Goal: Task Accomplishment & Management: Use online tool/utility

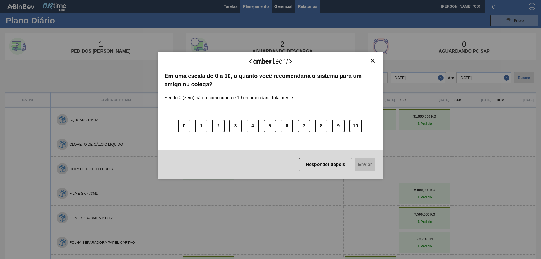
click at [299, 6] on div "Agradecemos seu feedback! Em uma escala de 0 a 10, o quanto você recomendaria o…" at bounding box center [270, 129] width 541 height 259
click at [336, 161] on button "Responder depois" at bounding box center [326, 165] width 54 height 14
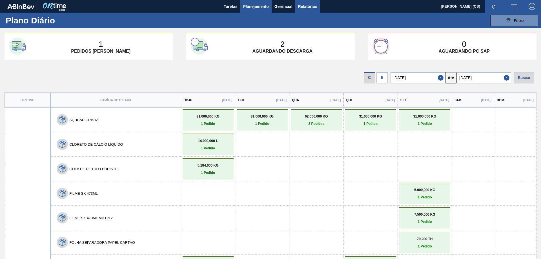
click at [311, 5] on span "Relatórios" at bounding box center [307, 6] width 19 height 7
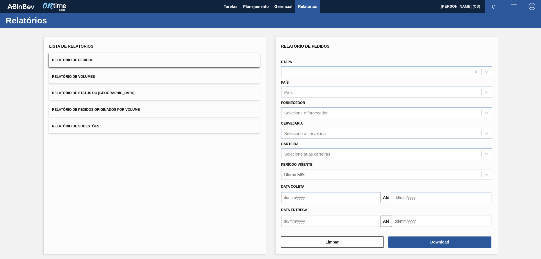
click at [298, 175] on div "Último Mês" at bounding box center [294, 174] width 21 height 5
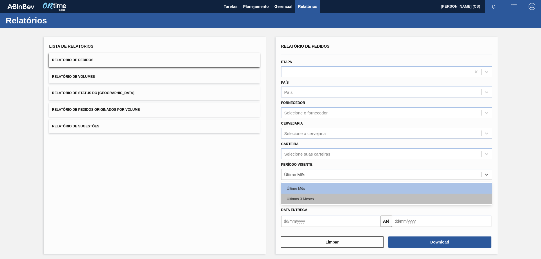
click at [300, 198] on div "Últimos 3 Meses" at bounding box center [386, 199] width 211 height 10
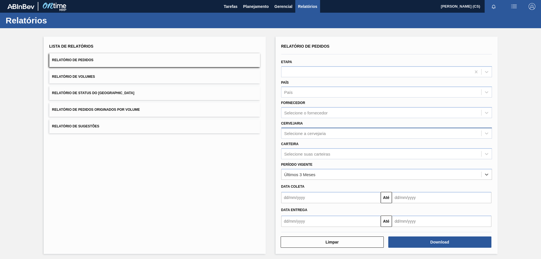
click at [302, 132] on div "Selecione a cervejaria" at bounding box center [305, 133] width 42 height 5
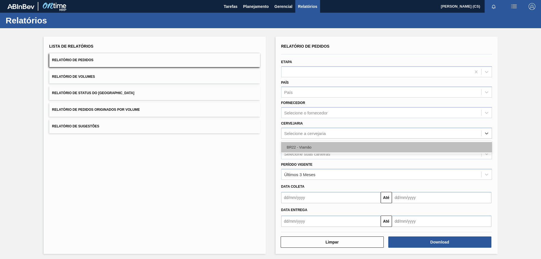
click at [302, 148] on div "BR22 - Viamão" at bounding box center [386, 147] width 211 height 10
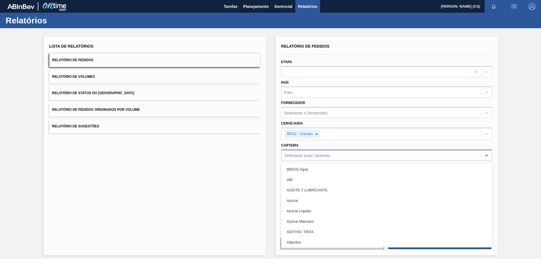
click at [301, 153] on div "Selecione suas carteiras" at bounding box center [307, 155] width 46 height 5
type input "LATA"
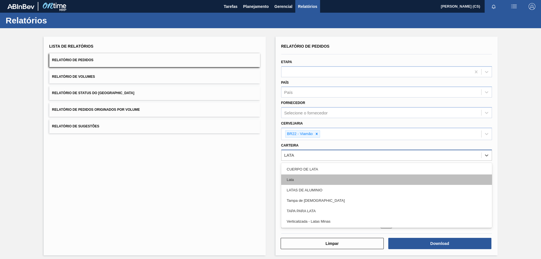
click at [298, 179] on div "Lata" at bounding box center [386, 180] width 211 height 10
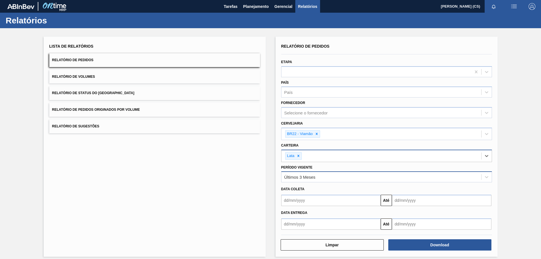
scroll to position [5, 0]
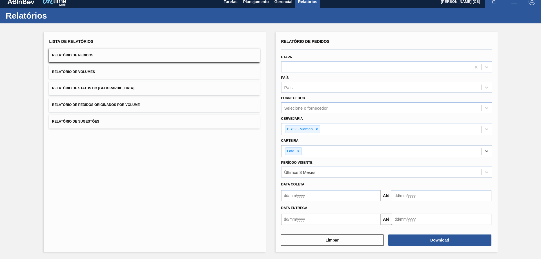
click at [301, 221] on input "text" at bounding box center [331, 219] width 100 height 11
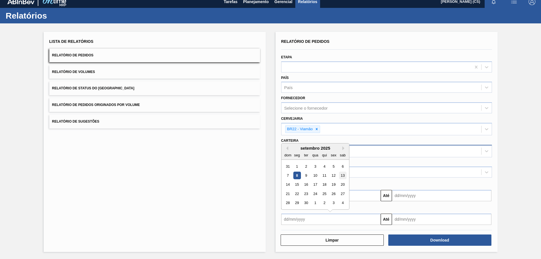
click at [345, 176] on div "13" at bounding box center [343, 176] width 8 height 8
type input "13/09/2025"
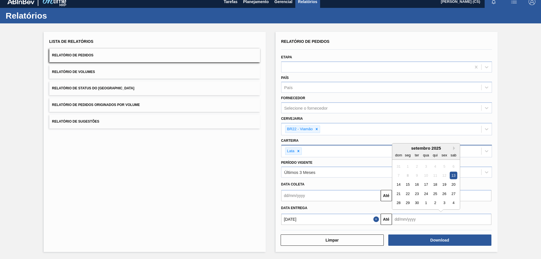
click at [408, 222] on input "text" at bounding box center [442, 219] width 100 height 11
click at [454, 186] on div "20" at bounding box center [454, 185] width 8 height 8
type input "20/09/2025"
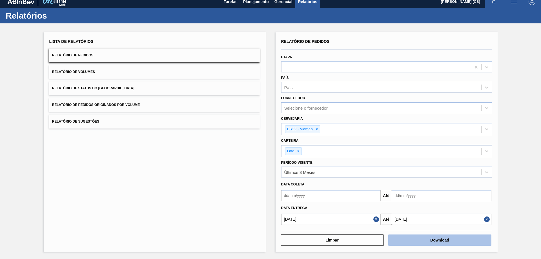
click at [430, 242] on button "Download" at bounding box center [439, 240] width 103 height 11
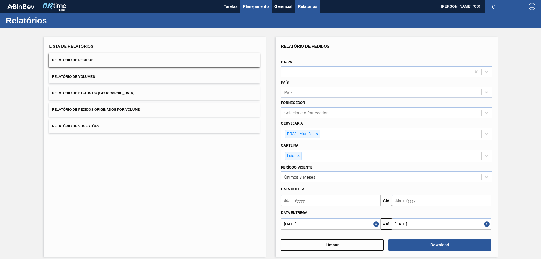
click at [259, 5] on span "Planejamento" at bounding box center [256, 6] width 26 height 7
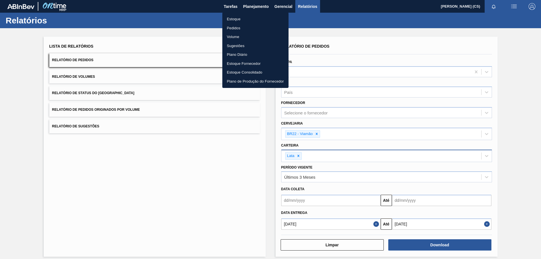
click at [224, 14] on ul "Estoque Pedidos Volume Sugestões Plano Diário Estoque Fornecedor Estoque Consol…" at bounding box center [255, 50] width 66 height 76
click at [231, 17] on li "Estoque" at bounding box center [255, 19] width 66 height 9
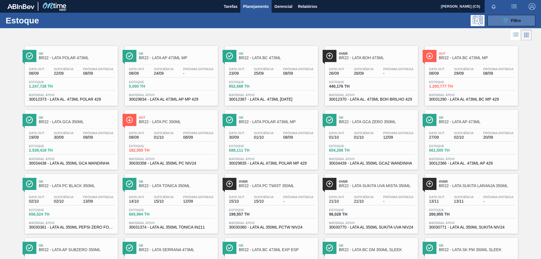
click at [502, 23] on icon "089F7B8B-B2A5-4AFE-B5C0-19BA573D28AC" at bounding box center [505, 20] width 7 height 7
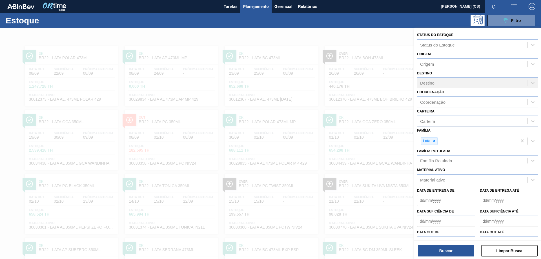
click at [408, 18] on div "089F7B8B-B2A5-4AFE-B5C0-19BA573D28AC Filtro" at bounding box center [314, 20] width 449 height 11
click at [517, 19] on span "Filtro" at bounding box center [516, 20] width 10 height 5
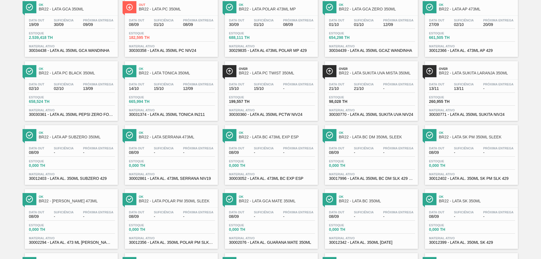
scroll to position [197, 0]
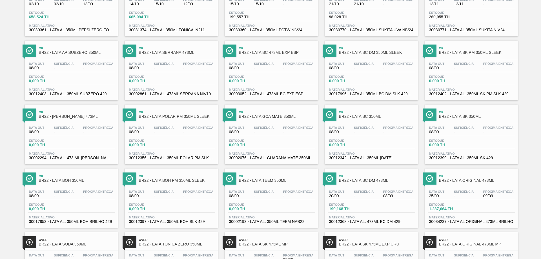
drag, startPoint x: 271, startPoint y: 243, endPoint x: 241, endPoint y: 158, distance: 90.2
click at [229, 158] on span "30002076 - LATA AL. GUARANA MATE 350ML" at bounding box center [271, 158] width 85 height 4
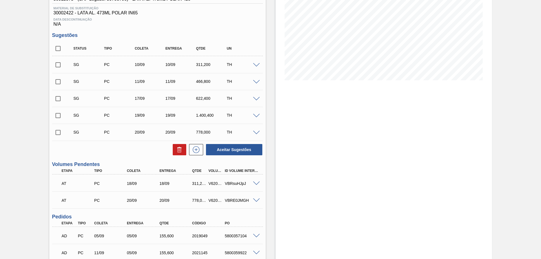
scroll to position [169, 0]
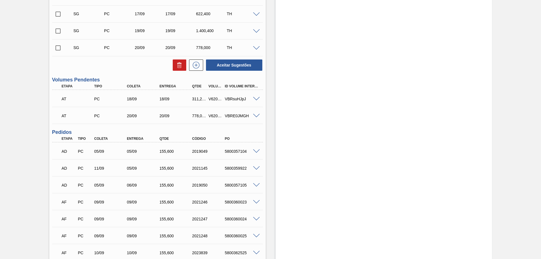
click at [257, 99] on span at bounding box center [256, 99] width 7 height 4
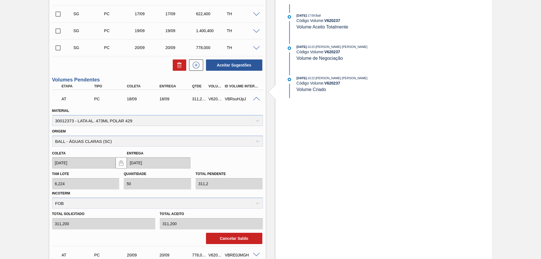
click at [257, 99] on span at bounding box center [256, 99] width 7 height 4
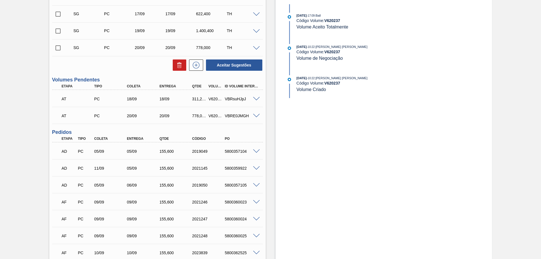
click at [257, 116] on span at bounding box center [256, 116] width 7 height 4
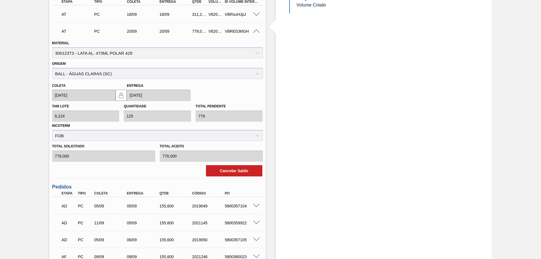
scroll to position [197, 0]
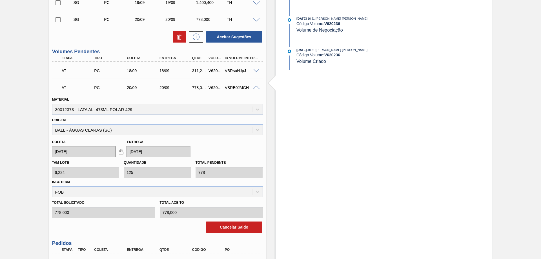
click at [255, 88] on span at bounding box center [256, 88] width 7 height 4
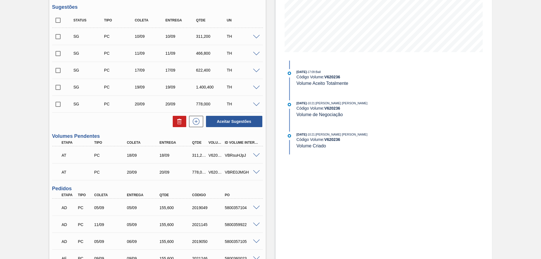
scroll to position [56, 0]
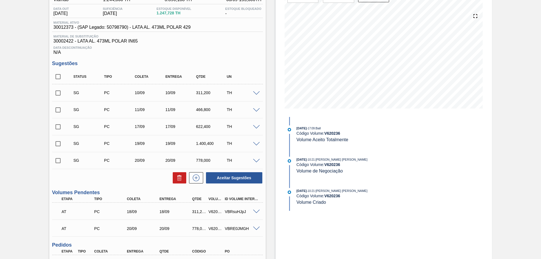
click at [257, 127] on span at bounding box center [256, 127] width 7 height 4
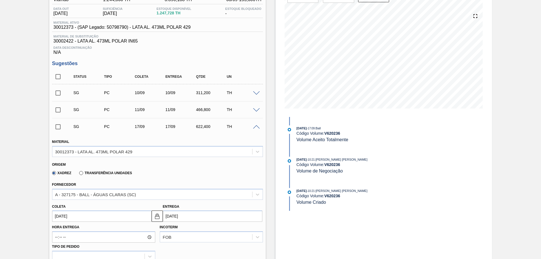
scroll to position [113, 0]
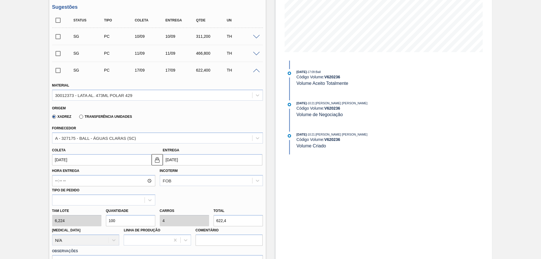
click at [254, 72] on div "SG PC 17/09 17/09 622,400 TH" at bounding box center [157, 70] width 211 height 14
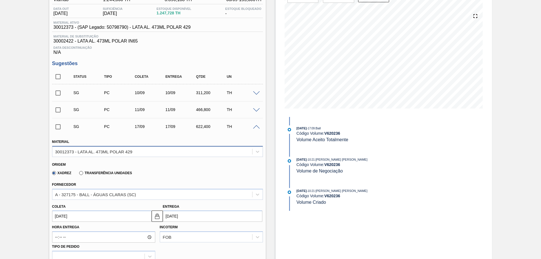
scroll to position [28, 0]
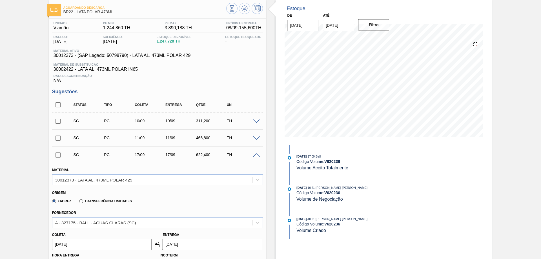
click at [256, 153] on span at bounding box center [256, 155] width 7 height 4
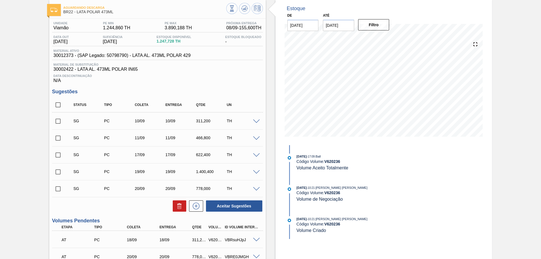
scroll to position [0, 0]
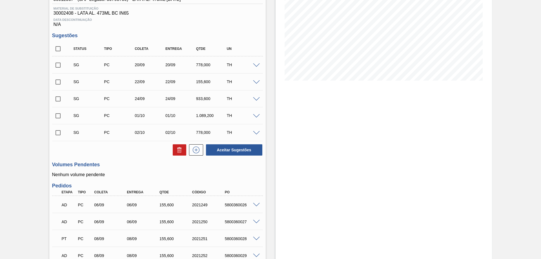
scroll to position [56, 0]
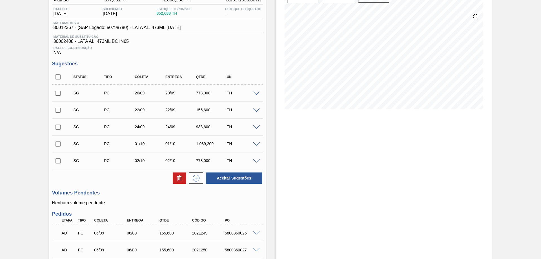
click at [257, 125] on span at bounding box center [256, 127] width 7 height 4
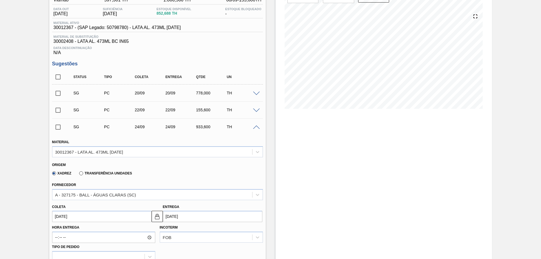
click at [257, 127] on span at bounding box center [256, 127] width 7 height 4
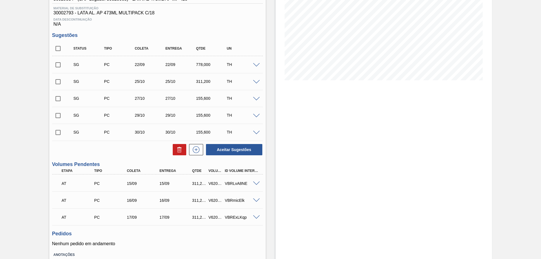
scroll to position [123, 0]
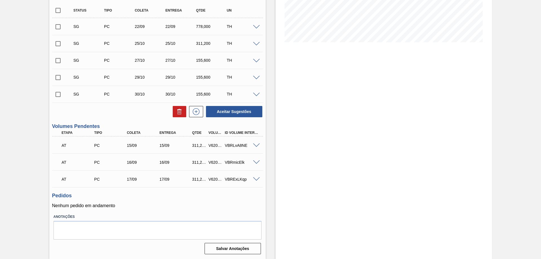
click at [257, 144] on span at bounding box center [256, 145] width 7 height 4
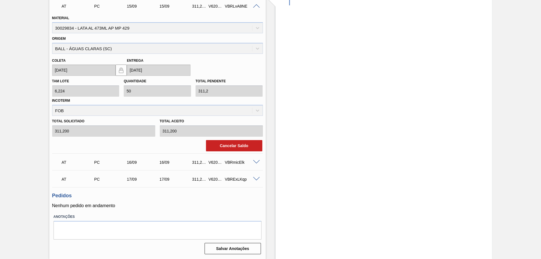
scroll to position [206, 0]
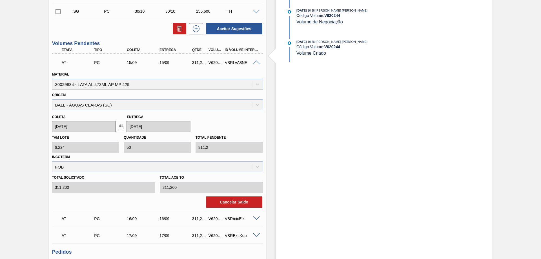
click at [256, 62] on span at bounding box center [256, 63] width 7 height 4
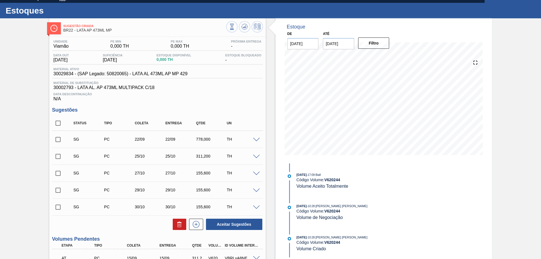
scroll to position [0, 0]
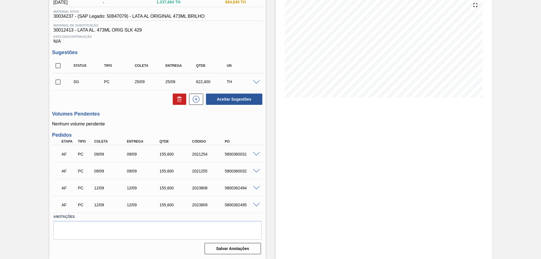
scroll to position [39, 0]
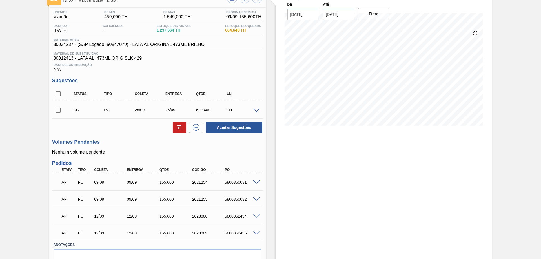
click at [258, 111] on span at bounding box center [256, 111] width 7 height 4
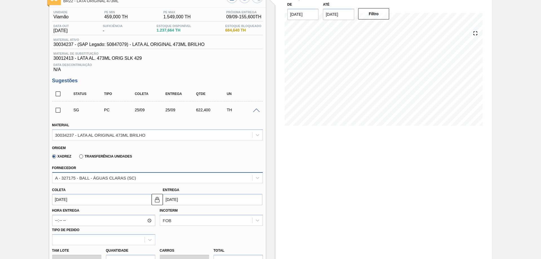
scroll to position [0, 0]
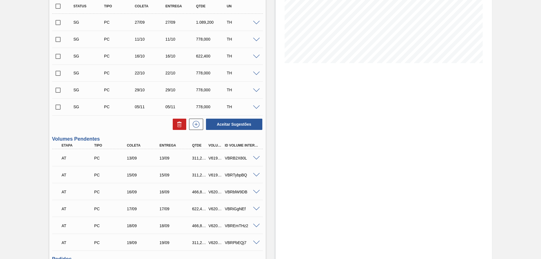
scroll to position [158, 0]
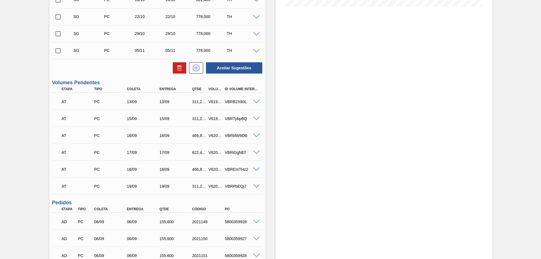
click at [258, 100] on span at bounding box center [256, 102] width 7 height 4
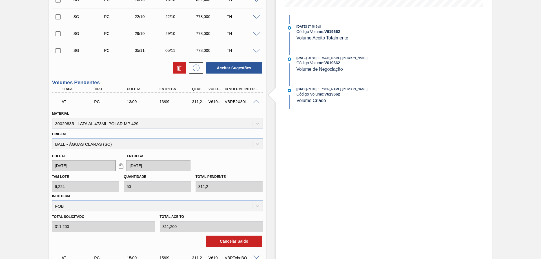
click at [252, 101] on div at bounding box center [257, 101] width 11 height 4
click at [256, 100] on span at bounding box center [256, 102] width 7 height 4
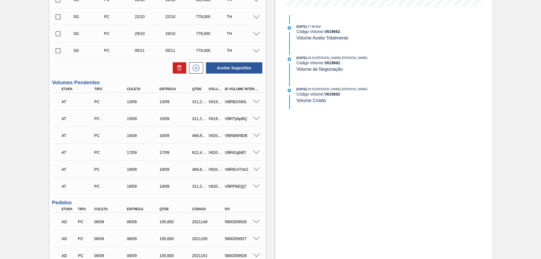
click at [255, 136] on span at bounding box center [256, 136] width 7 height 4
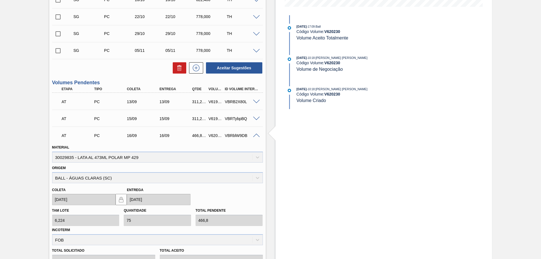
click at [256, 136] on span at bounding box center [256, 136] width 7 height 4
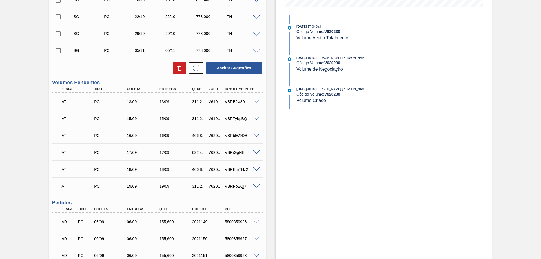
click at [259, 153] on span at bounding box center [256, 153] width 7 height 4
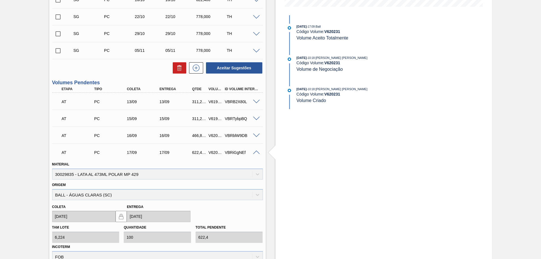
click at [257, 152] on span at bounding box center [256, 153] width 7 height 4
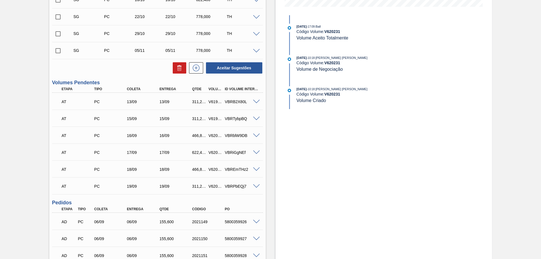
click at [258, 169] on span at bounding box center [256, 169] width 7 height 4
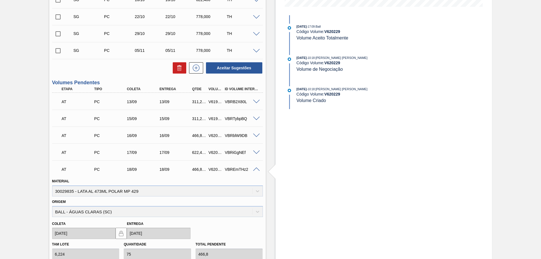
click at [258, 170] on span at bounding box center [256, 169] width 7 height 4
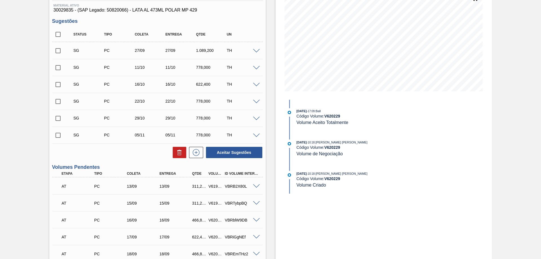
scroll to position [0, 0]
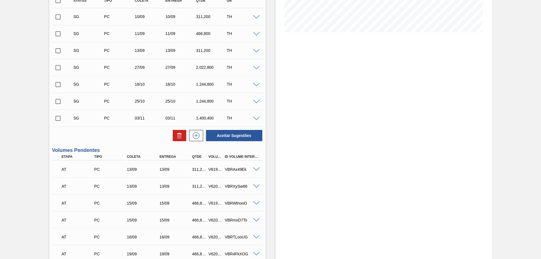
scroll to position [189, 0]
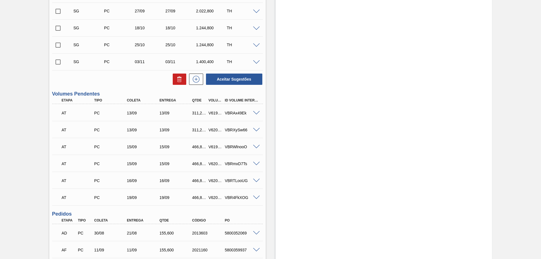
click at [258, 114] on span at bounding box center [256, 113] width 7 height 4
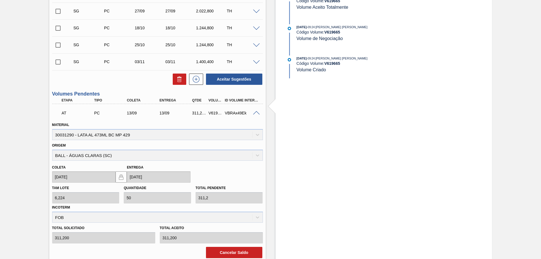
click at [257, 114] on span at bounding box center [256, 113] width 7 height 4
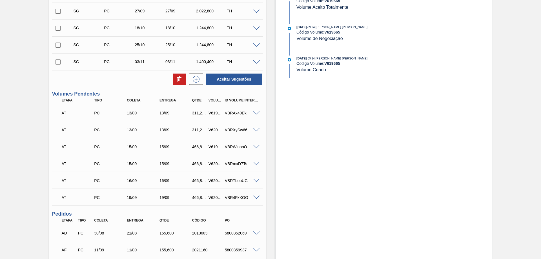
click at [255, 127] on div "AT PC 13/09 13/09 311,200 V620239 VBRXySw66" at bounding box center [157, 129] width 211 height 14
click at [257, 130] on span at bounding box center [256, 130] width 7 height 4
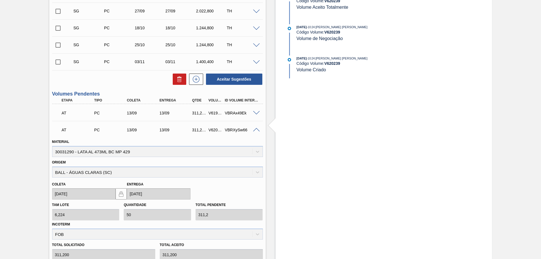
click at [257, 130] on span at bounding box center [256, 130] width 7 height 4
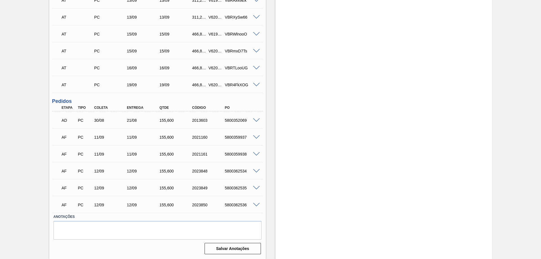
scroll to position [245, 0]
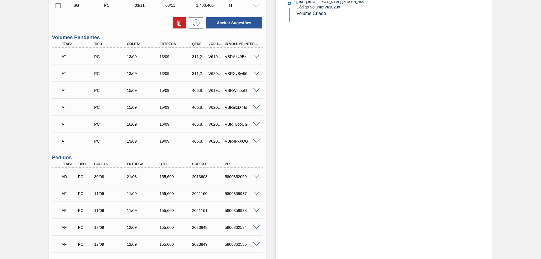
click at [258, 91] on span at bounding box center [256, 91] width 7 height 4
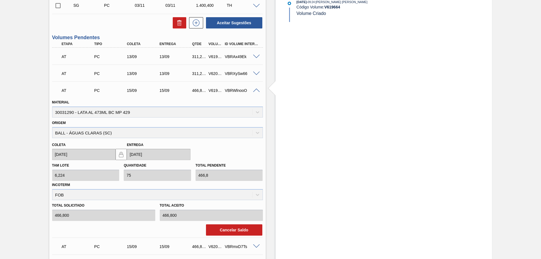
click at [258, 91] on span at bounding box center [256, 91] width 7 height 4
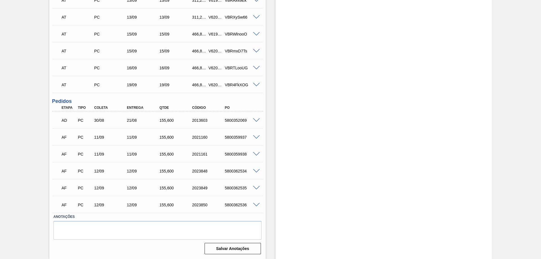
scroll to position [217, 0]
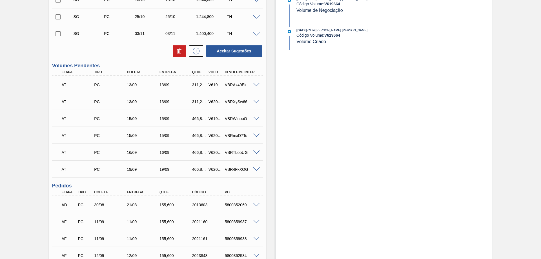
click at [255, 119] on span at bounding box center [256, 119] width 7 height 4
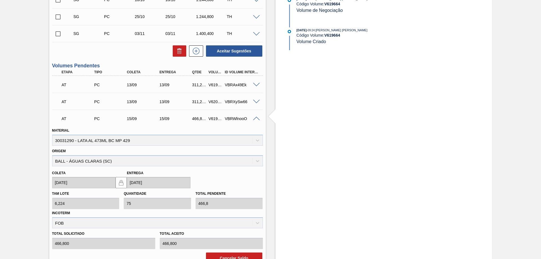
click at [255, 119] on span at bounding box center [256, 119] width 7 height 4
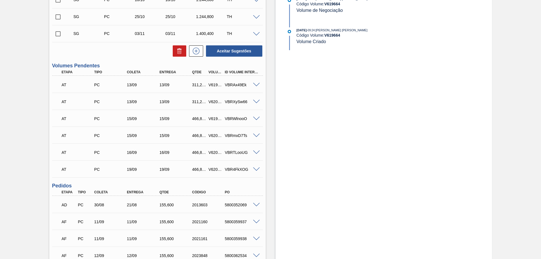
click at [256, 138] on div "VBRmxD7Ts" at bounding box center [242, 135] width 37 height 5
click at [256, 136] on span at bounding box center [256, 136] width 7 height 4
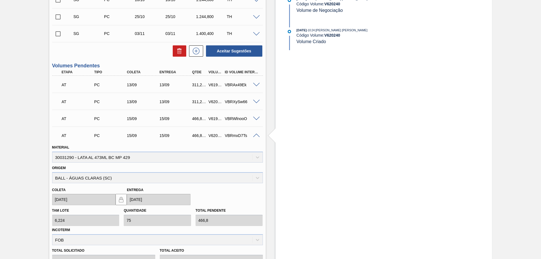
click at [255, 135] on span at bounding box center [256, 136] width 7 height 4
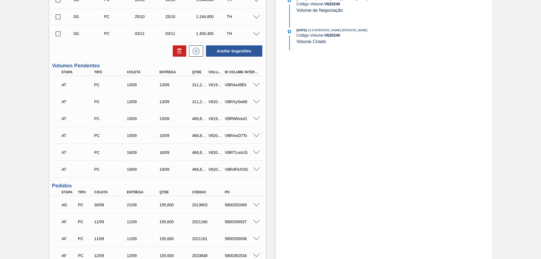
click at [255, 153] on span at bounding box center [256, 153] width 7 height 4
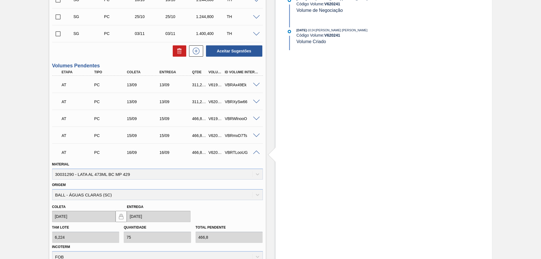
click at [255, 153] on span at bounding box center [256, 153] width 7 height 4
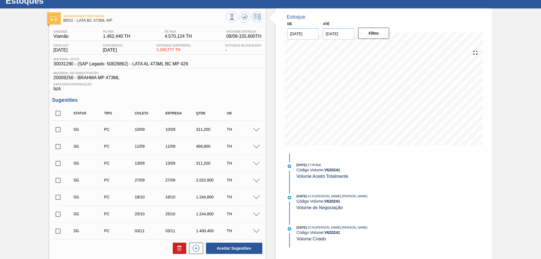
scroll to position [0, 0]
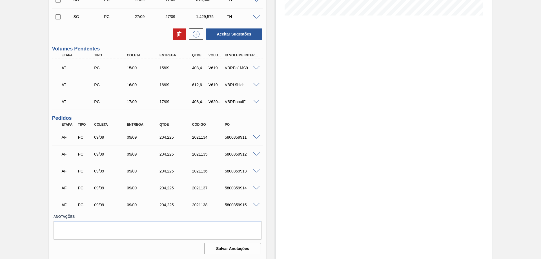
scroll to position [65, 0]
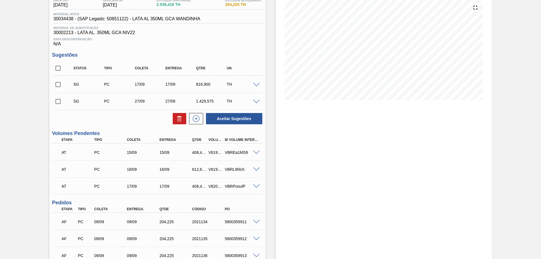
click at [258, 153] on span at bounding box center [256, 153] width 7 height 4
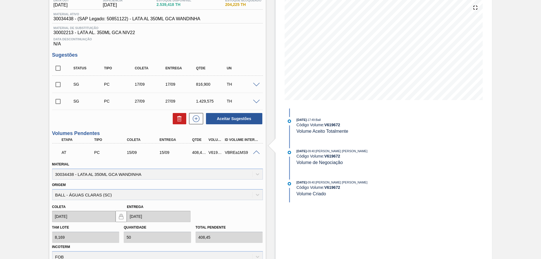
click at [256, 154] on span at bounding box center [256, 153] width 7 height 4
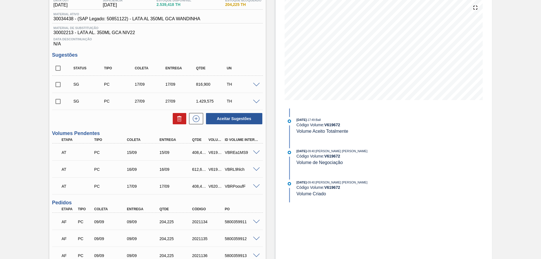
click at [257, 169] on span at bounding box center [256, 169] width 7 height 4
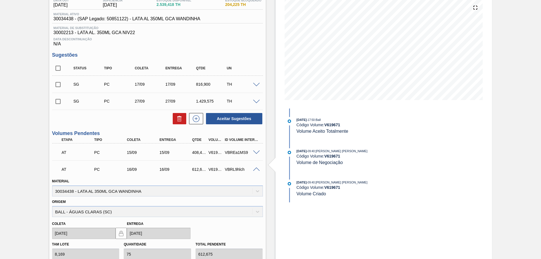
click at [257, 169] on span at bounding box center [256, 169] width 7 height 4
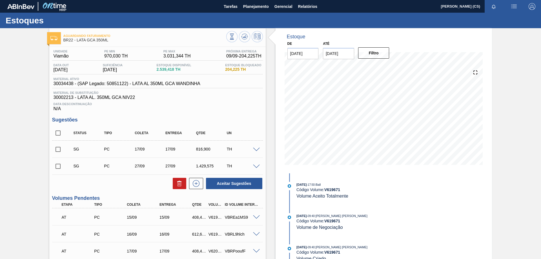
scroll to position [85, 0]
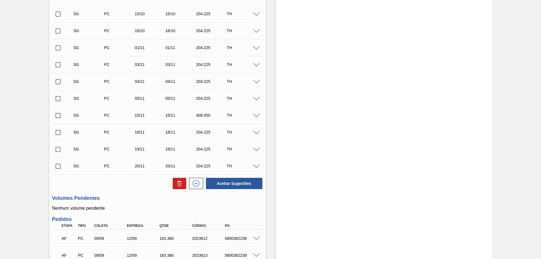
scroll to position [197, 0]
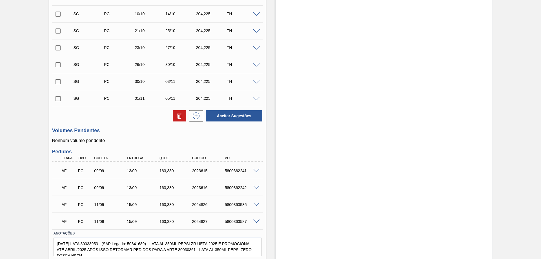
scroll to position [186, 0]
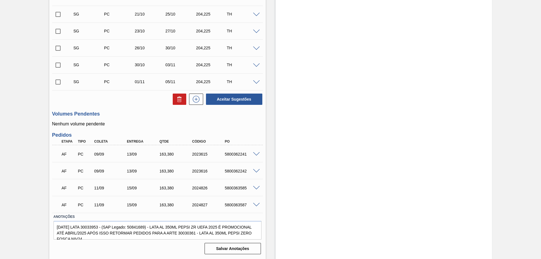
click at [255, 155] on span at bounding box center [256, 154] width 7 height 4
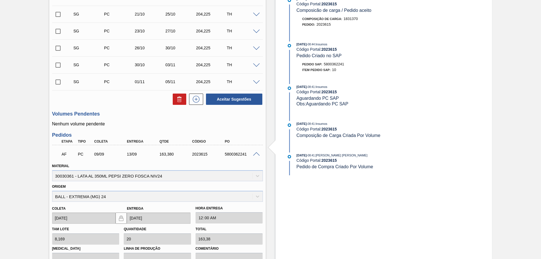
click at [262, 152] on div at bounding box center [257, 154] width 11 height 4
click at [257, 154] on span at bounding box center [256, 154] width 7 height 4
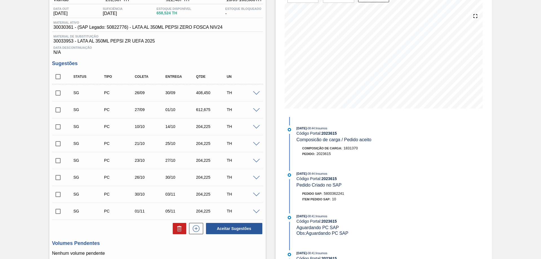
scroll to position [0, 0]
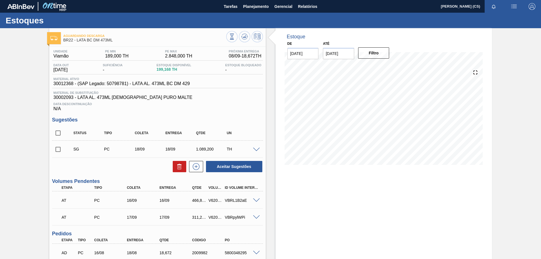
scroll to position [48, 0]
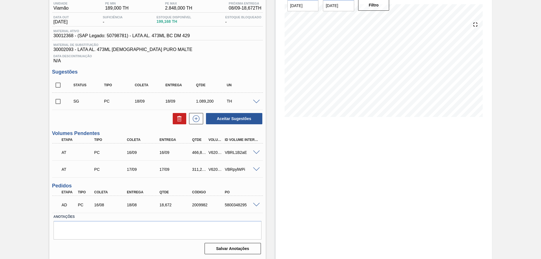
click at [255, 205] on span at bounding box center [256, 205] width 7 height 4
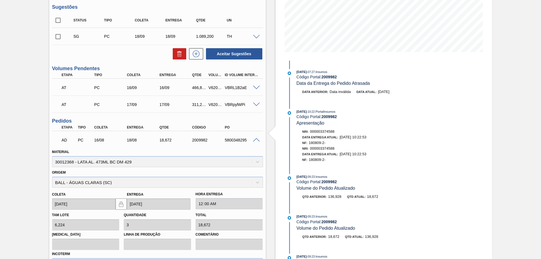
scroll to position [185, 0]
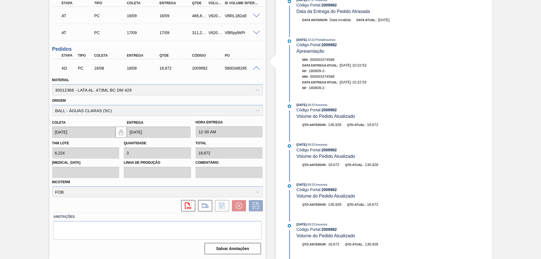
click at [254, 69] on span at bounding box center [256, 68] width 7 height 4
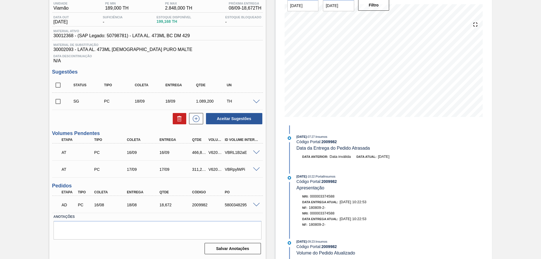
click at [257, 153] on span at bounding box center [256, 153] width 7 height 4
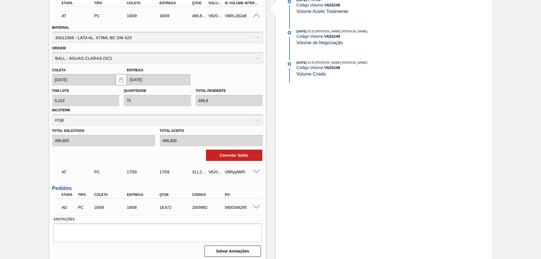
scroll to position [128, 0]
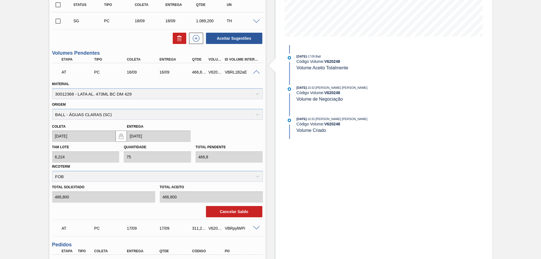
click at [253, 71] on span at bounding box center [256, 72] width 7 height 4
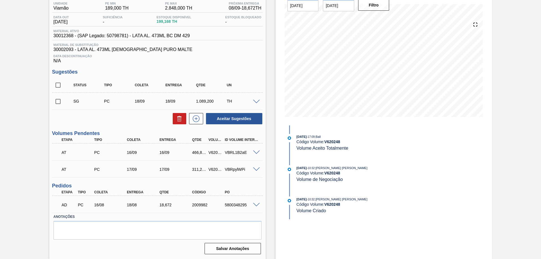
scroll to position [48, 0]
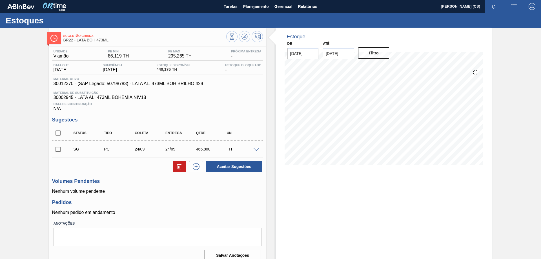
click at [257, 148] on span at bounding box center [256, 150] width 7 height 4
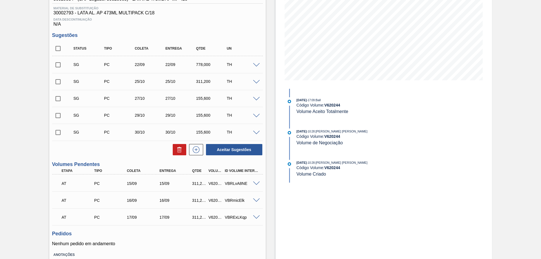
scroll to position [28, 0]
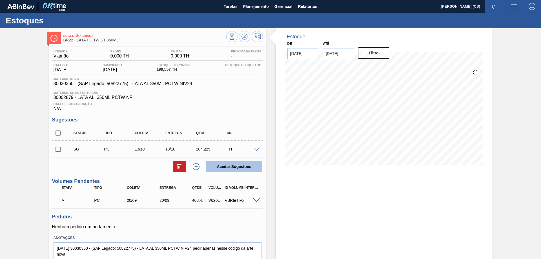
scroll to position [21, 0]
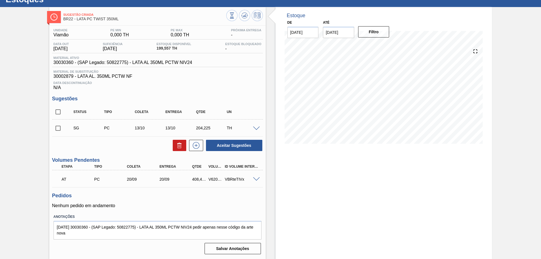
click at [255, 178] on span at bounding box center [256, 179] width 7 height 4
